Goal: Obtain resource: Obtain resource

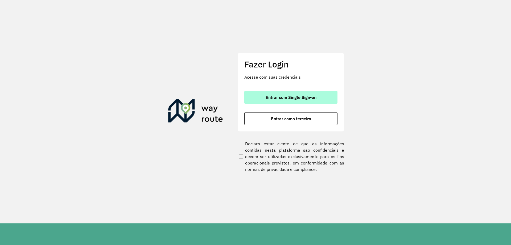
click at [309, 99] on span "Entrar com Single Sign-on" at bounding box center [291, 97] width 51 height 4
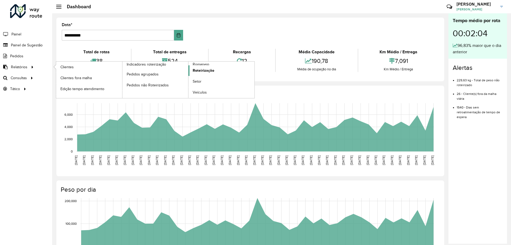
click at [209, 70] on span "Roteirização" at bounding box center [204, 71] width 22 height 6
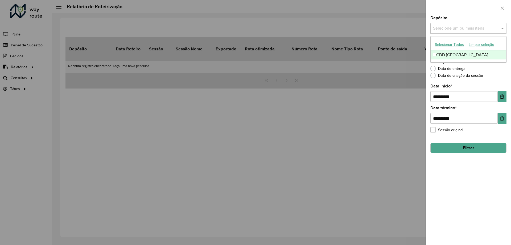
click at [444, 29] on input "text" at bounding box center [466, 28] width 68 height 6
click at [441, 55] on div "CDD [GEOGRAPHIC_DATA]" at bounding box center [469, 54] width 76 height 9
click at [506, 27] on span at bounding box center [503, 28] width 7 height 6
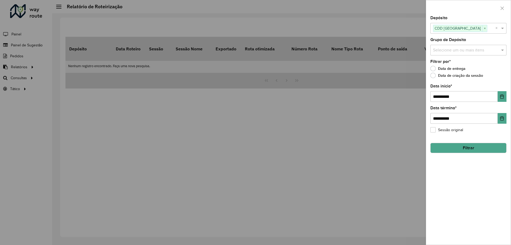
click at [503, 54] on div "Selecione um ou mais itens" at bounding box center [469, 50] width 76 height 11
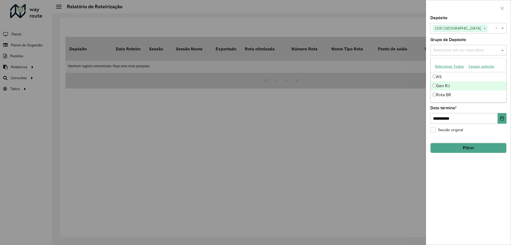
click at [443, 87] on div "Geo RJ" at bounding box center [469, 85] width 76 height 9
click at [505, 48] on span at bounding box center [503, 50] width 7 height 6
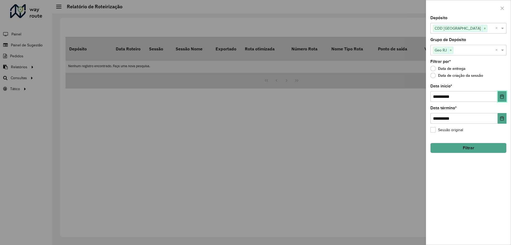
click at [501, 95] on icon "Choose Date" at bounding box center [502, 96] width 3 height 4
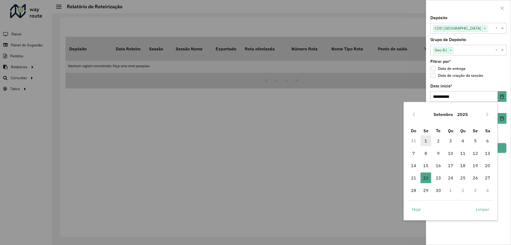
click at [421, 142] on span "1" at bounding box center [426, 140] width 11 height 11
type input "**********"
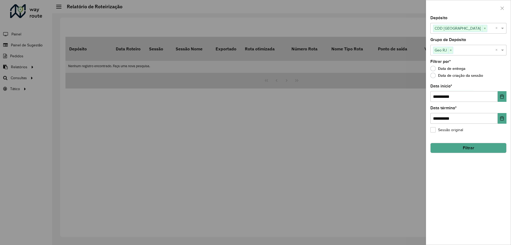
click at [507, 118] on div "**********" at bounding box center [468, 130] width 85 height 228
click at [503, 118] on icon "Choose Date" at bounding box center [502, 118] width 4 height 4
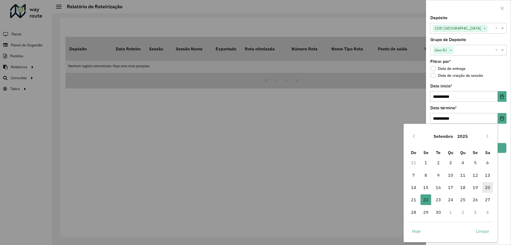
click at [488, 187] on span "20" at bounding box center [487, 187] width 11 height 11
type input "**********"
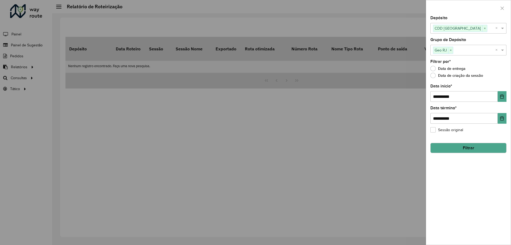
click at [467, 148] on button "Filtrar" at bounding box center [469, 148] width 76 height 10
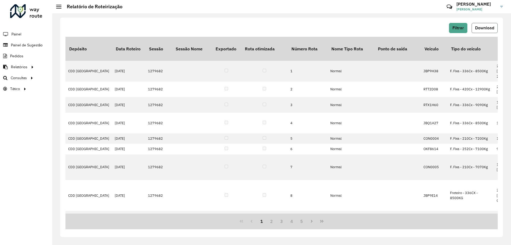
click at [482, 26] on span "Download" at bounding box center [484, 28] width 19 height 5
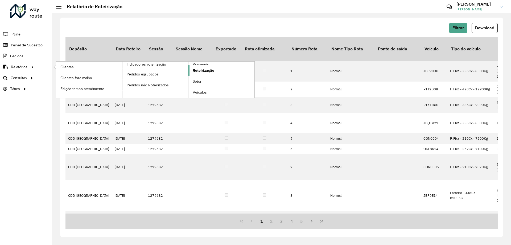
click at [203, 68] on span "Roteirização" at bounding box center [204, 71] width 22 height 6
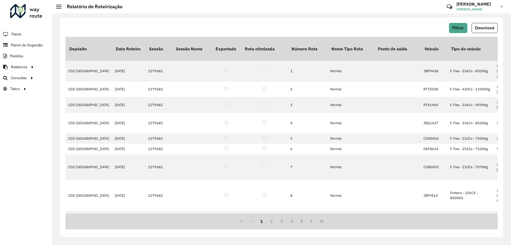
drag, startPoint x: 267, startPoint y: 17, endPoint x: 405, endPoint y: 24, distance: 138.3
click at [267, 17] on div "Filtrar Download Depósito Data Roteiro Sessão Sessão Nome Exportado Rota otimiz…" at bounding box center [281, 128] width 459 height 231
